Goal: Use online tool/utility: Use online tool/utility

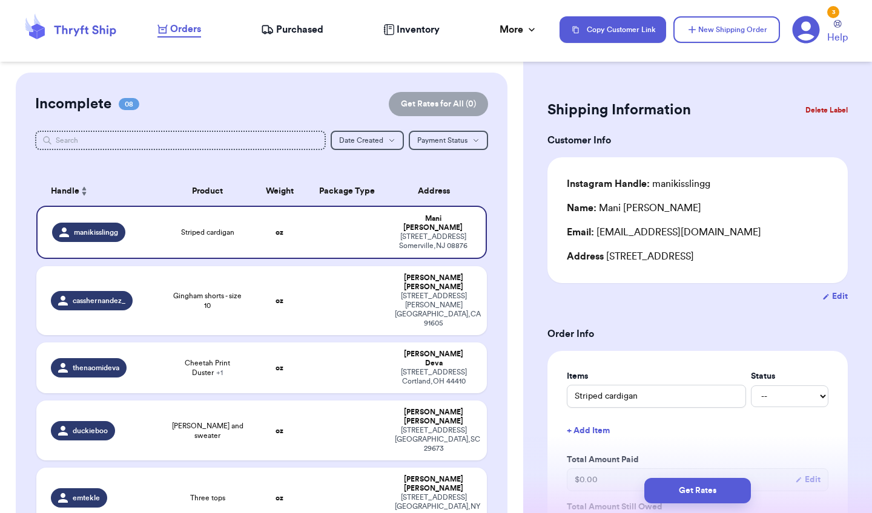
scroll to position [369, 0]
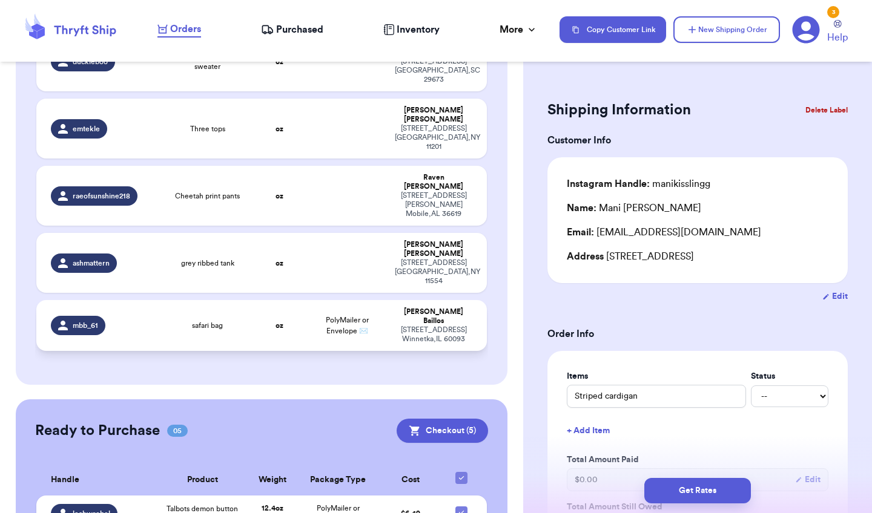
click at [251, 300] on td "safari bag" at bounding box center [207, 325] width 90 height 51
type input "safari bag"
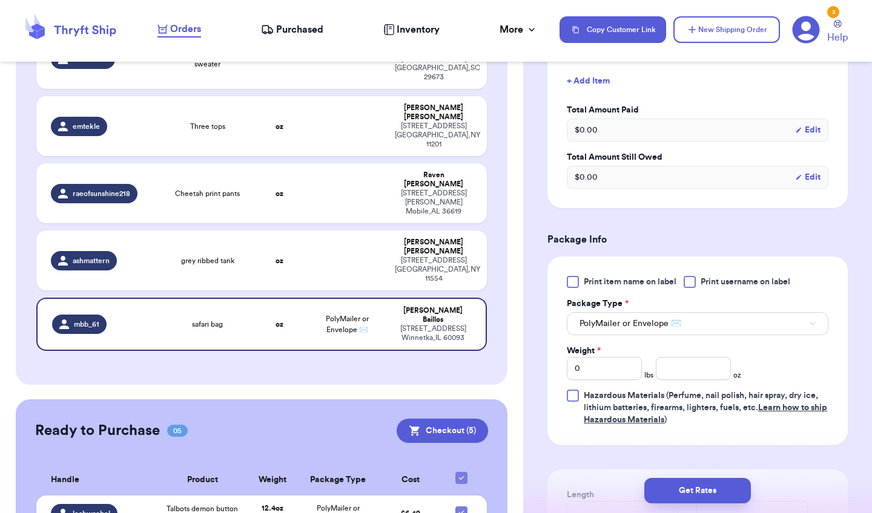
scroll to position [363, 0]
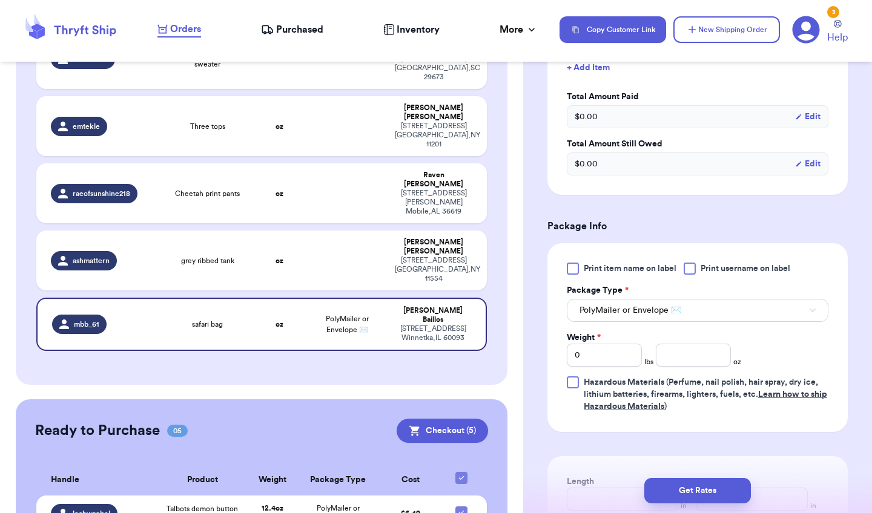
click at [629, 304] on button "PolyMailer or Envelope ✉️" at bounding box center [697, 310] width 261 height 23
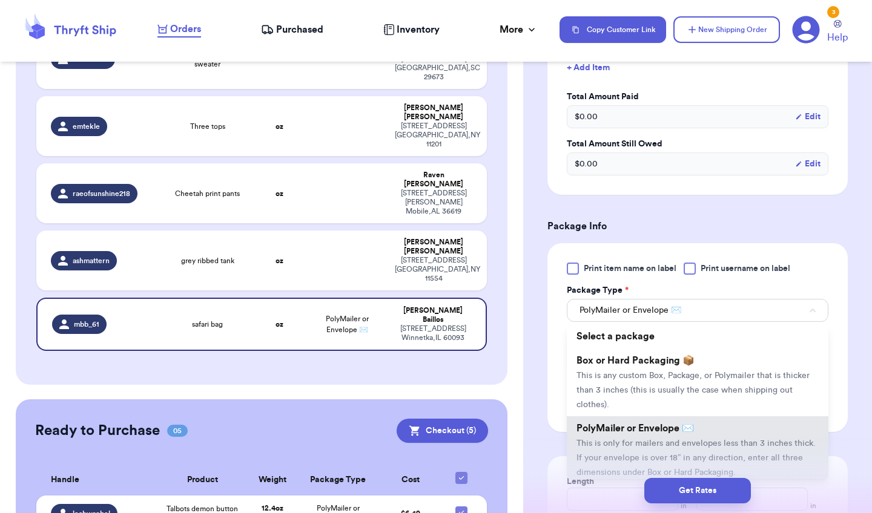
click at [615, 426] on span "PolyMailer or Envelope ✉️" at bounding box center [634, 429] width 117 height 10
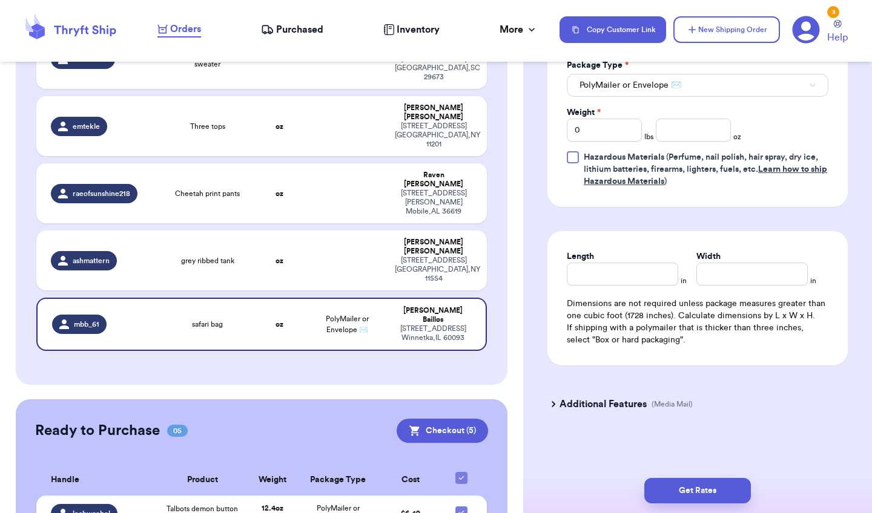
scroll to position [591, 0]
click at [632, 265] on input "Length" at bounding box center [622, 274] width 111 height 23
type input "1"
type input "13"
type input "1"
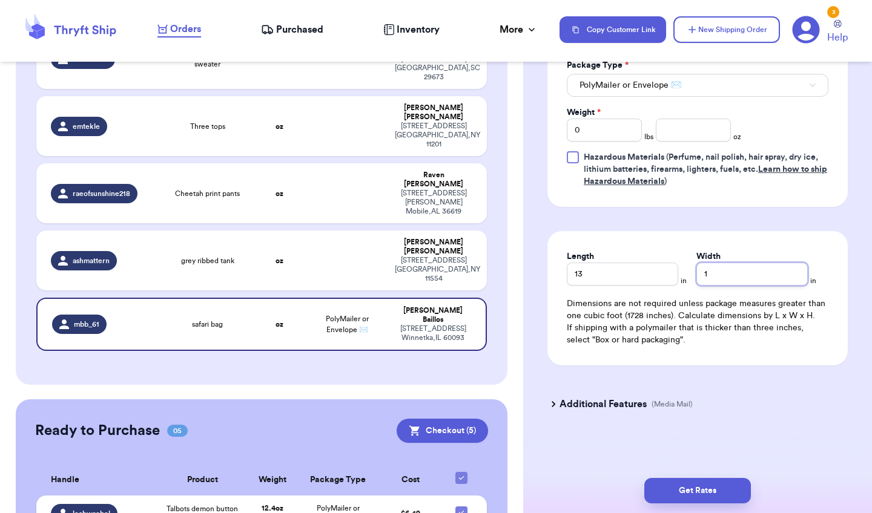
type input "12"
click at [605, 125] on input "0" at bounding box center [604, 130] width 75 height 23
type input "1"
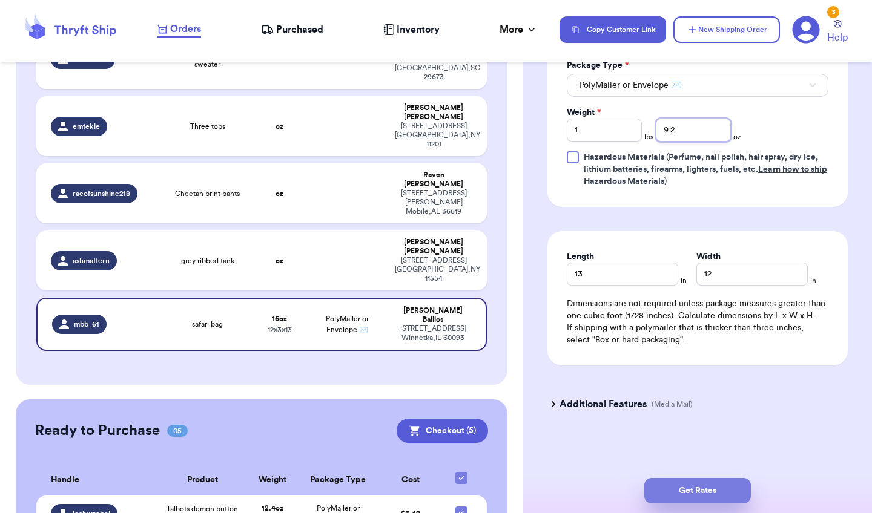
type input "9.2"
click at [718, 492] on button "Get Rates" at bounding box center [697, 490] width 107 height 25
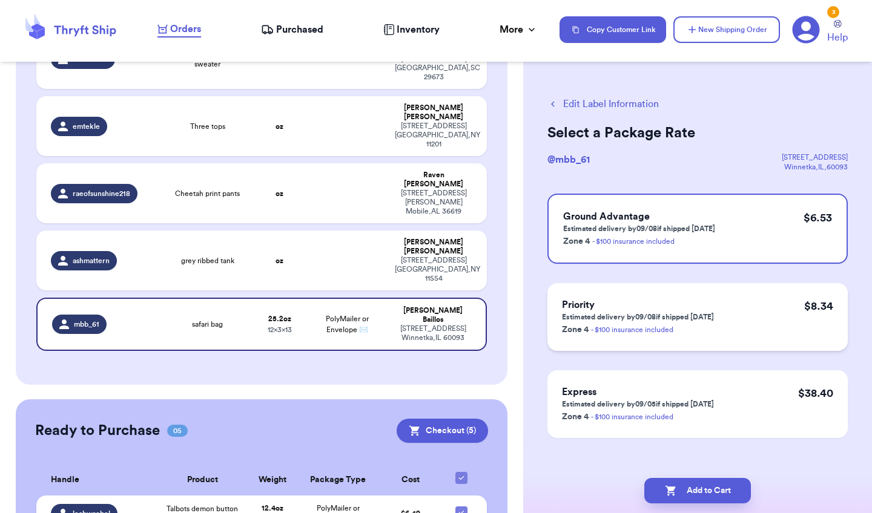
click at [722, 337] on div "Priority Estimated delivery by 09/08 if shipped [DATE] Zone 4 - $100 insurance …" at bounding box center [697, 317] width 300 height 68
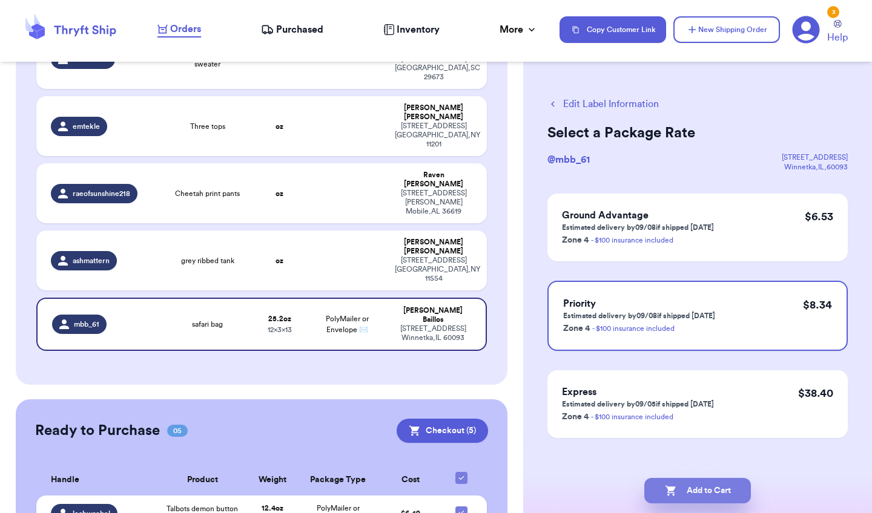
click at [674, 482] on button "Add to Cart" at bounding box center [697, 490] width 107 height 25
checkbox input "true"
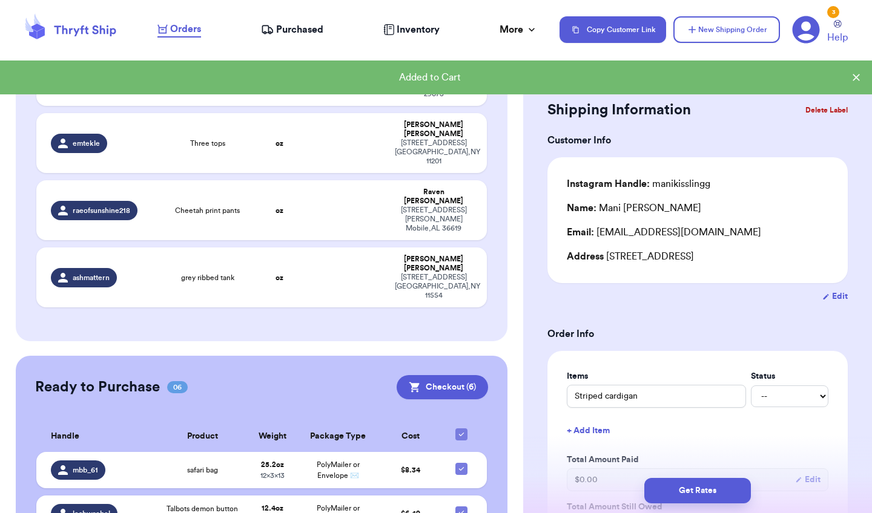
scroll to position [350, 0]
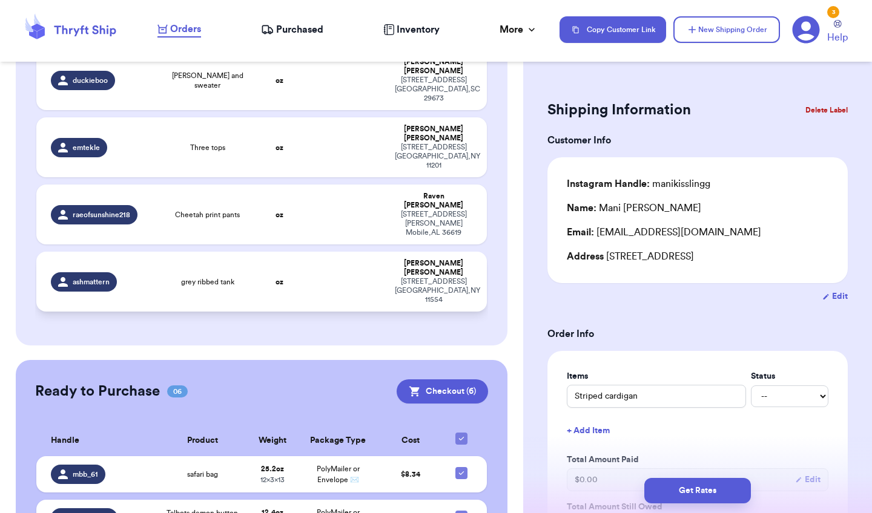
click at [249, 252] on td "grey ribbed tank" at bounding box center [207, 282] width 90 height 60
type input "grey ribbed tank"
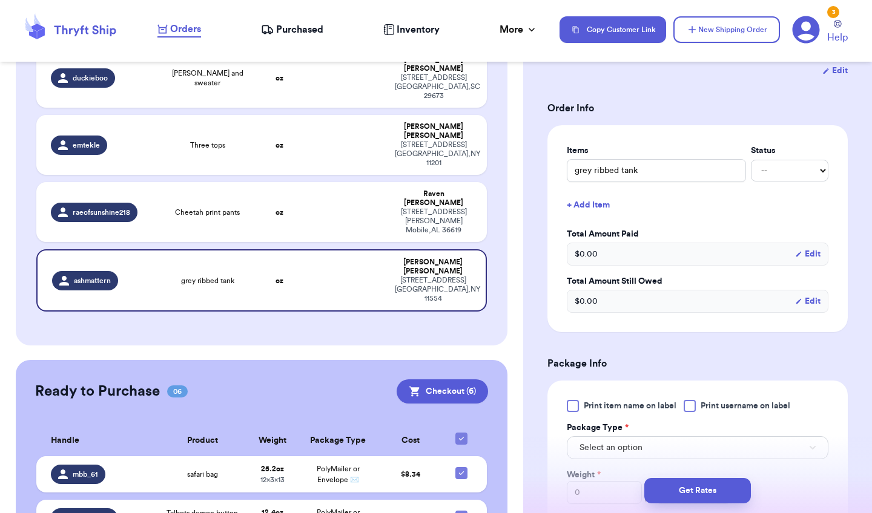
scroll to position [238, 0]
